Goal: Information Seeking & Learning: Check status

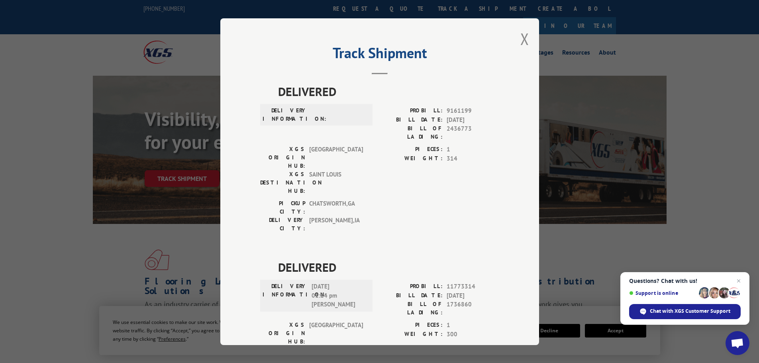
scroll to position [159, 0]
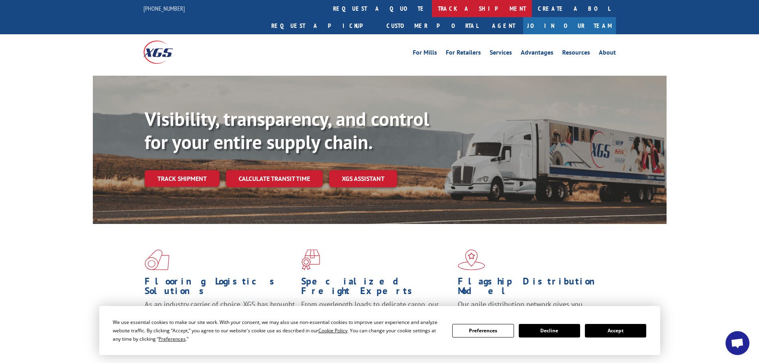
click at [432, 7] on link "track a shipment" at bounding box center [482, 8] width 100 height 17
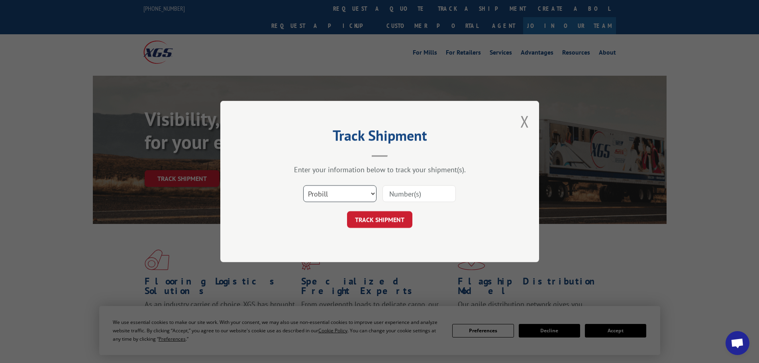
click at [332, 192] on select "Select category... Probill BOL PO" at bounding box center [339, 193] width 73 height 17
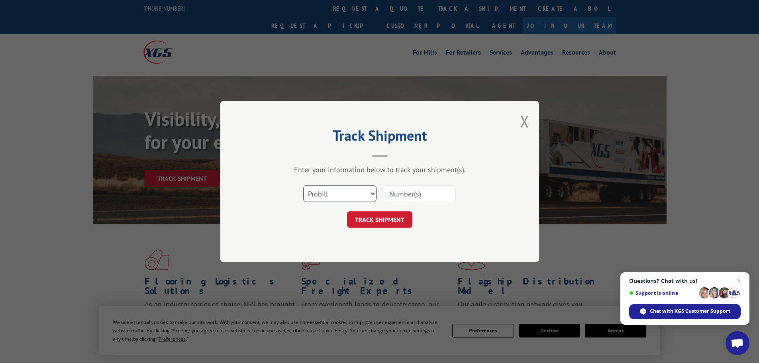
select select "bol"
click at [303, 185] on select "Select category... Probill BOL PO" at bounding box center [339, 193] width 73 height 17
click at [402, 190] on input at bounding box center [418, 193] width 73 height 17
click at [406, 192] on input at bounding box center [418, 193] width 73 height 17
paste input "5606506"
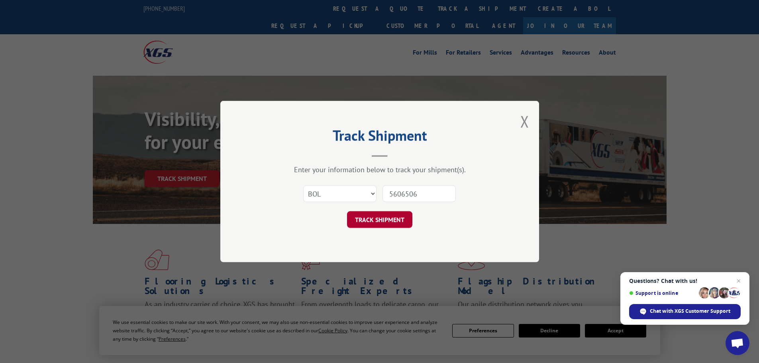
type input "5606506"
click at [387, 220] on button "TRACK SHIPMENT" at bounding box center [379, 219] width 65 height 17
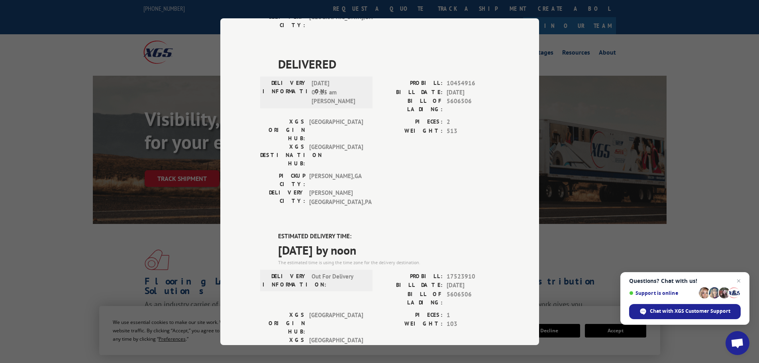
scroll to position [182, 0]
